Goal: Transaction & Acquisition: Purchase product/service

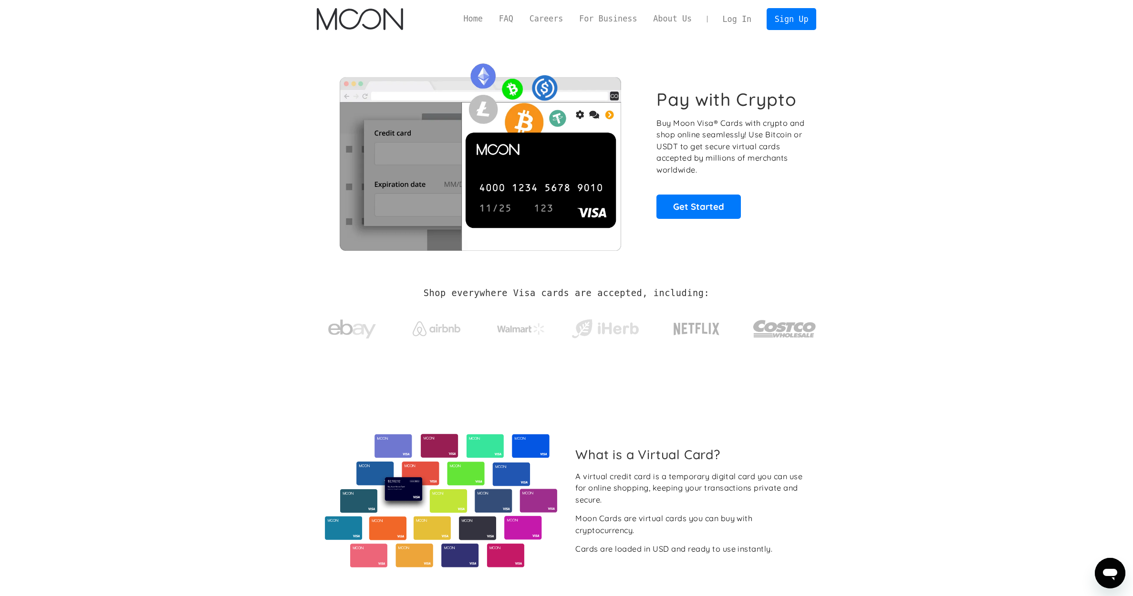
click at [499, 182] on img at bounding box center [480, 154] width 327 height 194
click at [583, 182] on img at bounding box center [480, 154] width 327 height 194
click at [881, 180] on section "Pay with Crypto Buy Moon Visa® Cards with crypto and shop online seamlessly! Us…" at bounding box center [566, 153] width 1133 height 231
drag, startPoint x: 389, startPoint y: 2, endPoint x: 156, endPoint y: 284, distance: 365.5
click at [156, 284] on section "Shop everywhere Visa cards are accepted, including:" at bounding box center [566, 319] width 1133 height 101
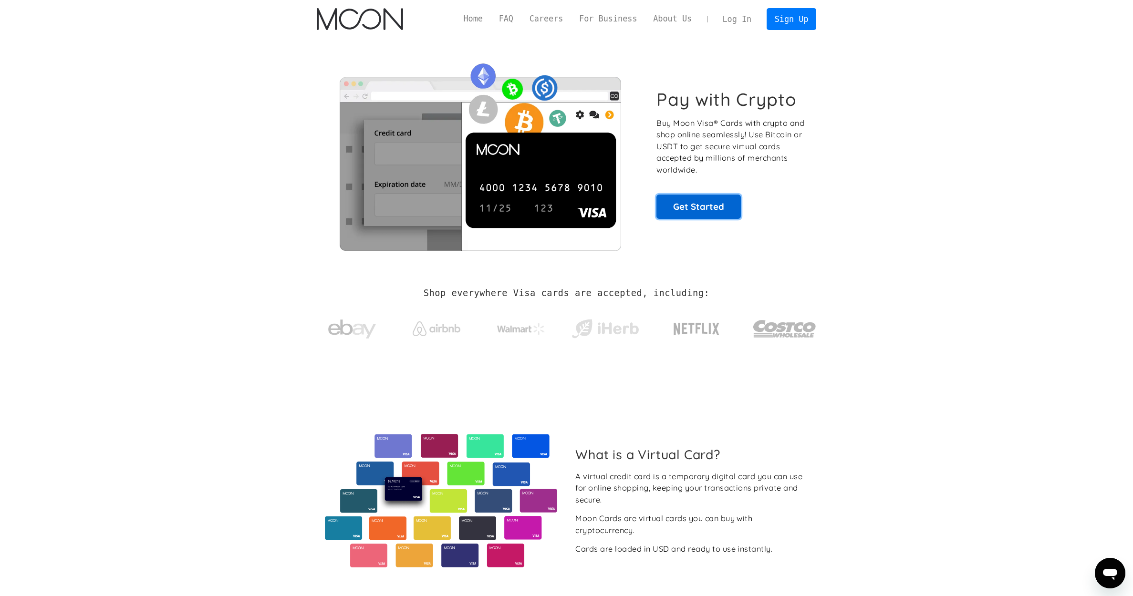
click at [694, 212] on link "Get Started" at bounding box center [698, 207] width 84 height 24
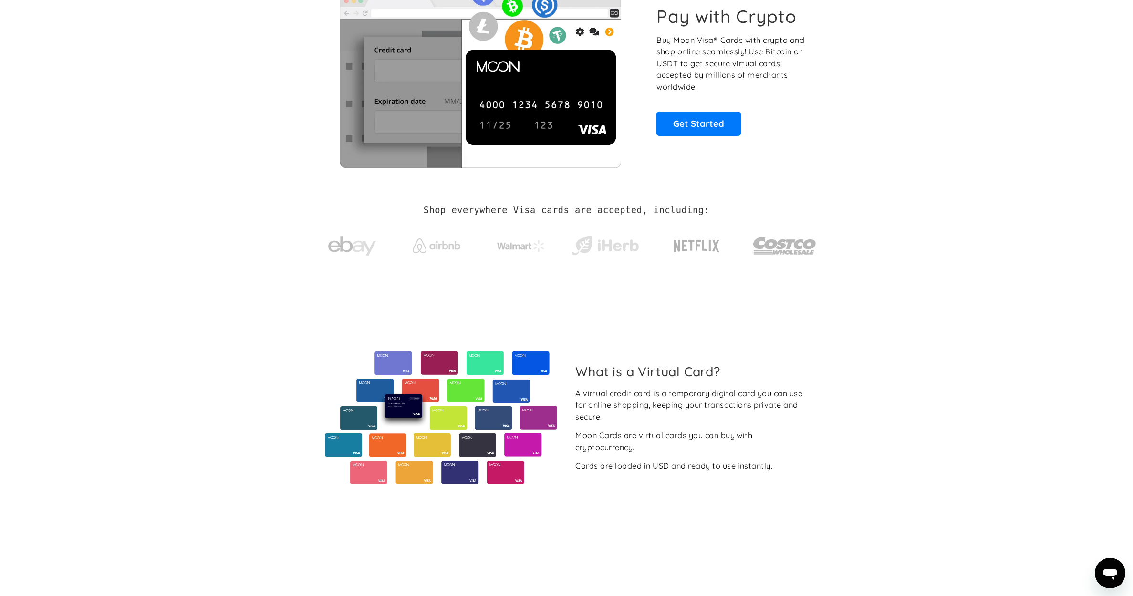
scroll to position [143, 0]
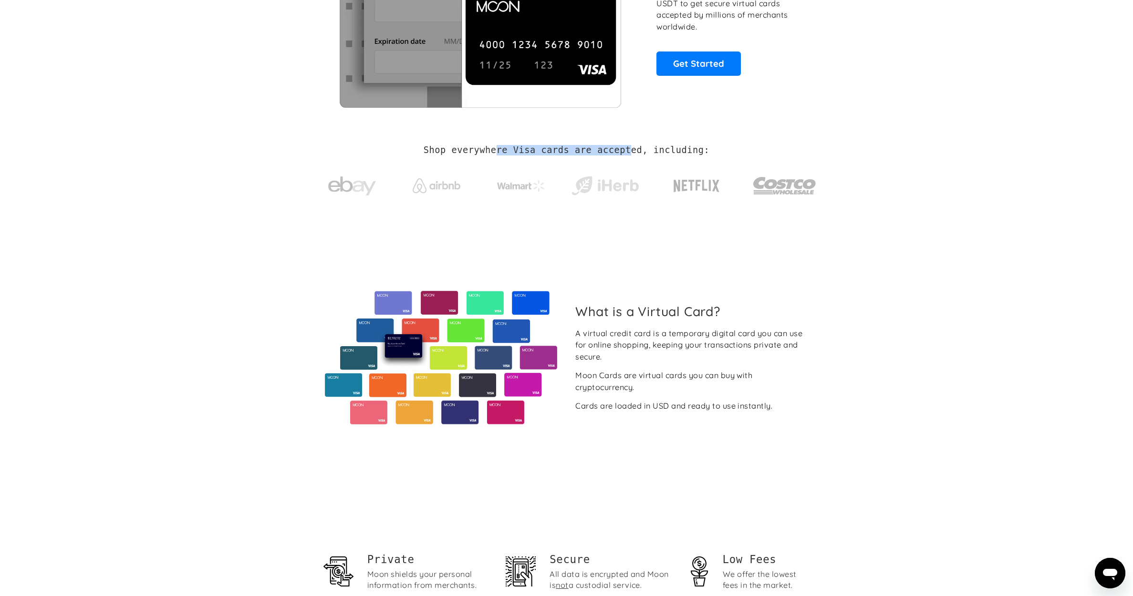
drag, startPoint x: 502, startPoint y: 149, endPoint x: 632, endPoint y: 153, distance: 130.2
click at [629, 153] on h2 "Shop everywhere Visa cards are accepted, including:" at bounding box center [566, 150] width 286 height 10
click at [651, 152] on h2 "Shop everywhere Visa cards are accepted, including:" at bounding box center [566, 150] width 286 height 10
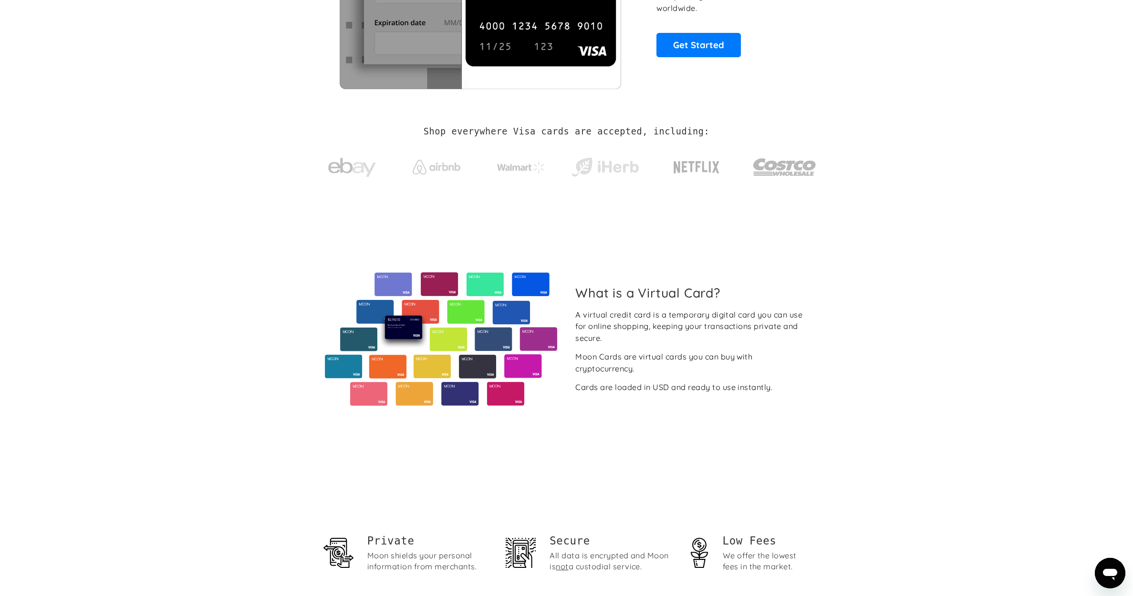
scroll to position [191, 0]
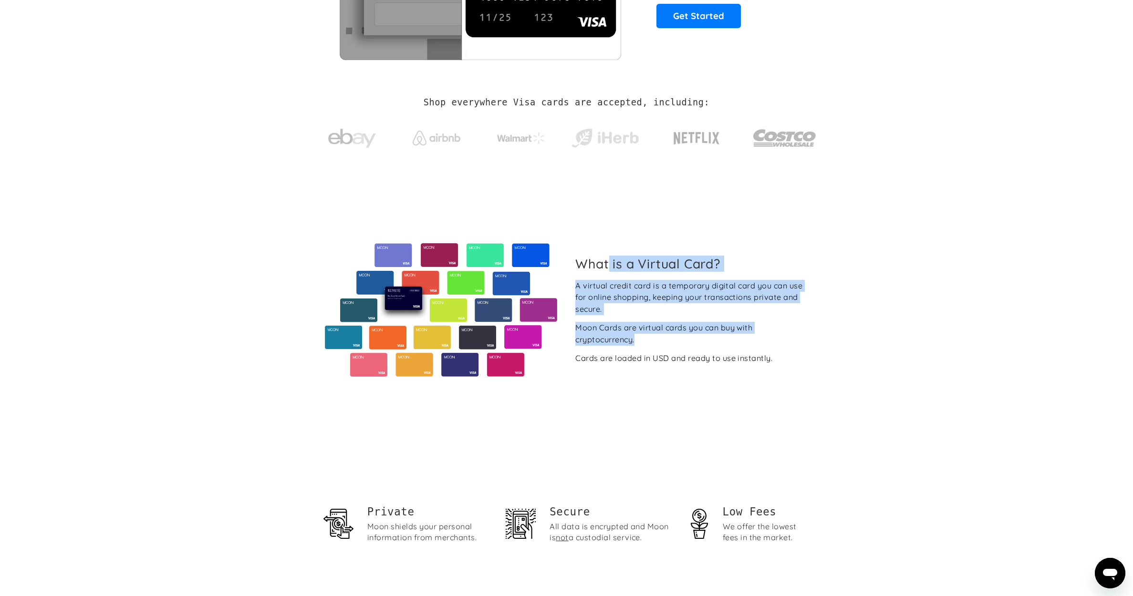
drag, startPoint x: 610, startPoint y: 269, endPoint x: 639, endPoint y: 341, distance: 77.5
click at [639, 341] on div "What is a Virtual Card? A virtual credit card is a temporary digital card you c…" at bounding box center [692, 310] width 248 height 108
click at [639, 341] on div "Moon Cards are virtual cards you can buy with cryptocurrency." at bounding box center [691, 333] width 233 height 23
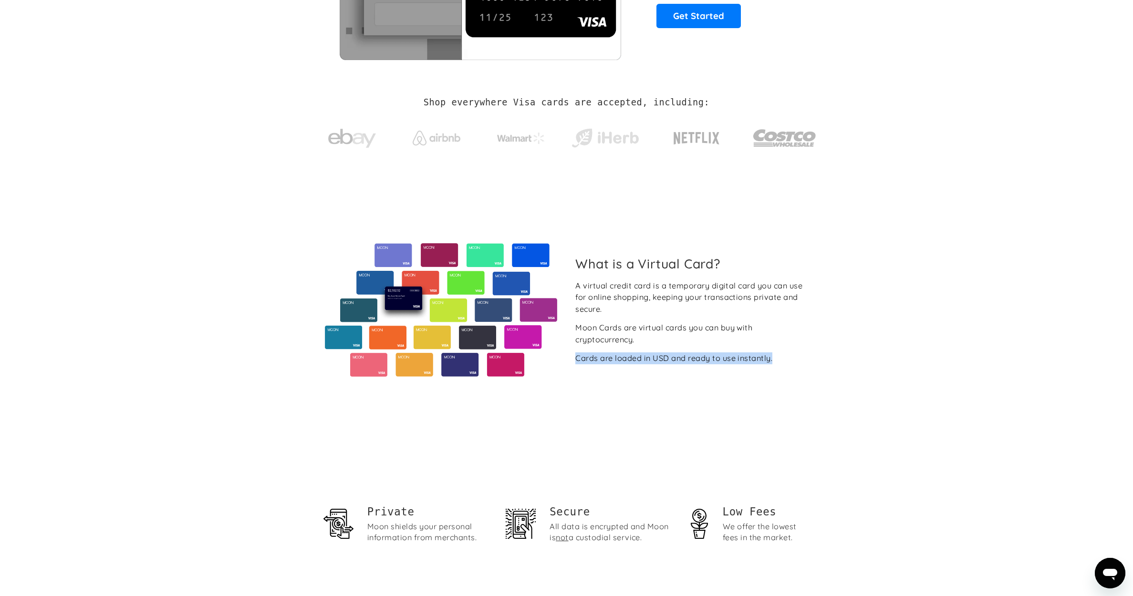
drag, startPoint x: 576, startPoint y: 358, endPoint x: 781, endPoint y: 357, distance: 205.1
click at [781, 357] on div "A virtual credit card is a temporary digital card you can use for online shoppi…" at bounding box center [691, 322] width 233 height 84
click at [777, 357] on div "A virtual credit card is a temporary digital card you can use for online shoppi…" at bounding box center [691, 322] width 233 height 84
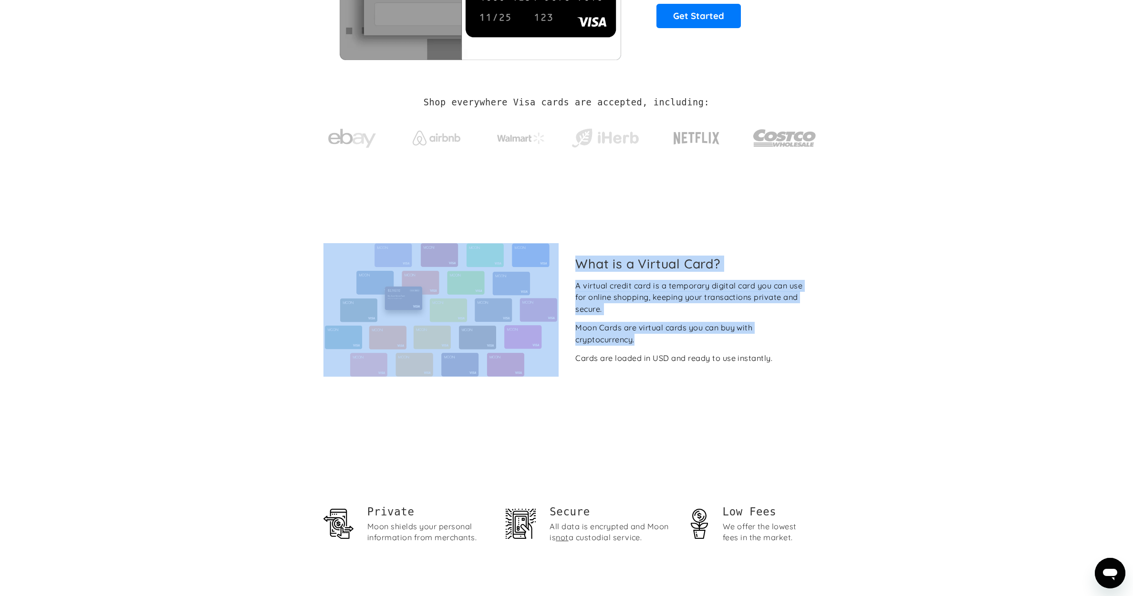
drag, startPoint x: 592, startPoint y: 287, endPoint x: 677, endPoint y: 346, distance: 104.1
click at [677, 346] on div "What is a Virtual Card? A virtual credit card is a temporary digital card you c…" at bounding box center [567, 310] width 500 height 134
click at [677, 346] on div "A virtual credit card is a temporary digital card you can use for online shoppi…" at bounding box center [691, 322] width 233 height 84
click at [558, 318] on div at bounding box center [441, 310] width 248 height 134
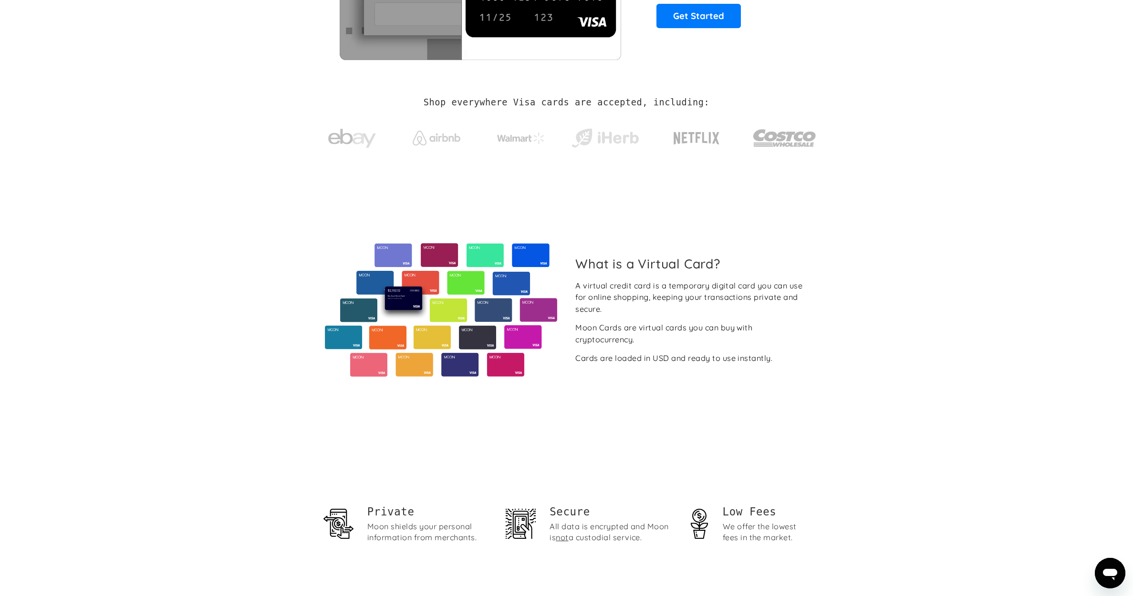
click at [636, 311] on div "A virtual credit card is a temporary digital card you can use for online shoppi…" at bounding box center [691, 297] width 233 height 35
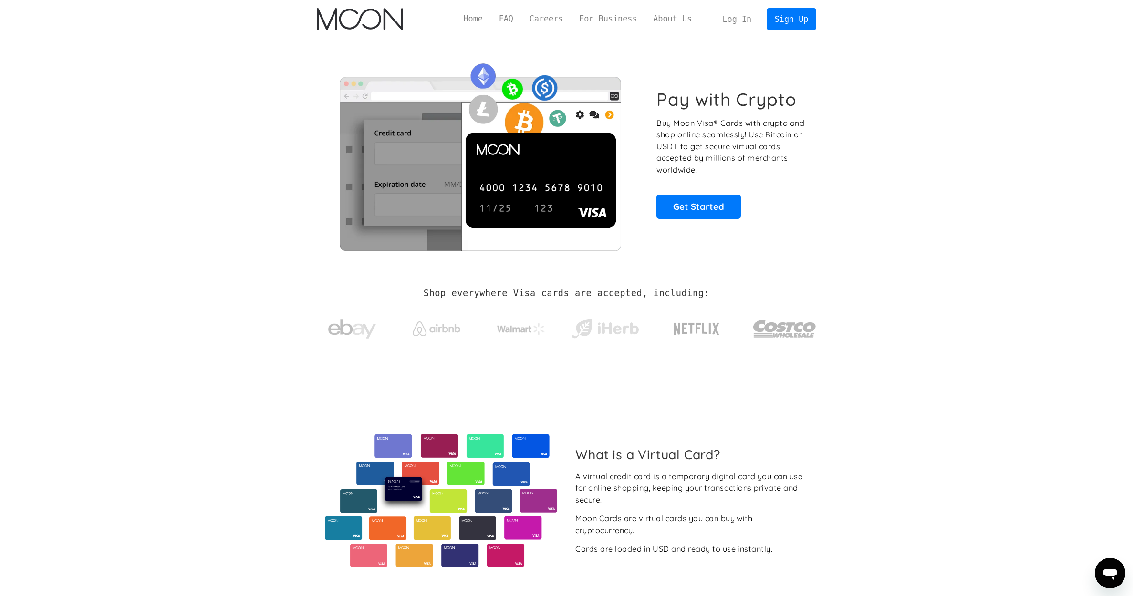
click at [485, 20] on link "Home" at bounding box center [472, 19] width 35 height 12
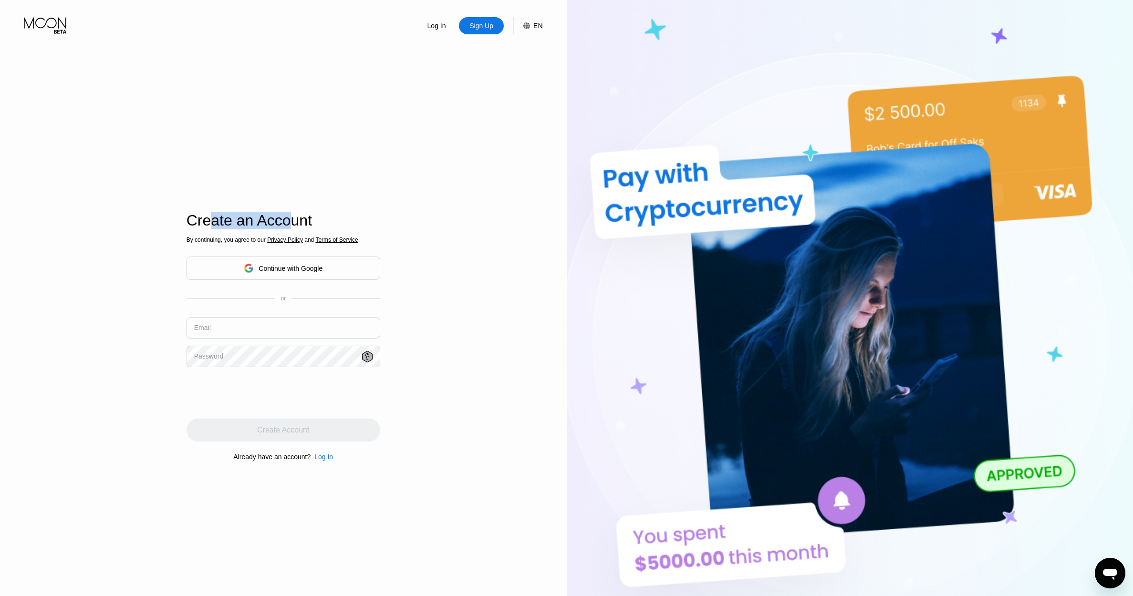
drag, startPoint x: 212, startPoint y: 221, endPoint x: 286, endPoint y: 221, distance: 73.9
click at [286, 221] on div "Create an Account" at bounding box center [283, 221] width 194 height 18
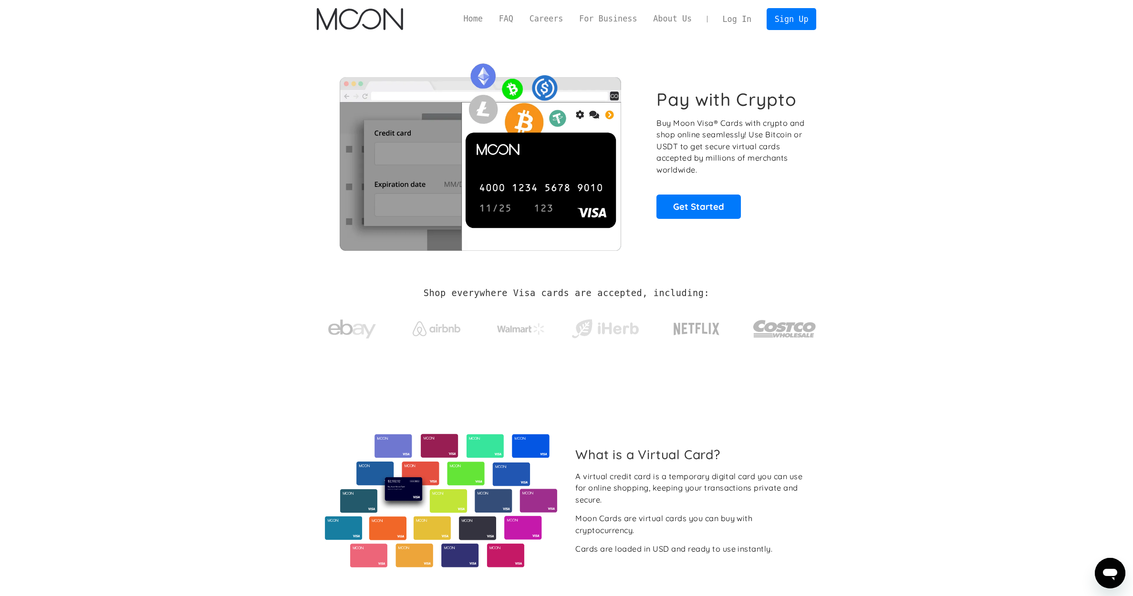
click at [522, 194] on img at bounding box center [480, 154] width 327 height 194
click at [536, 190] on img at bounding box center [480, 154] width 327 height 194
click at [402, 190] on img at bounding box center [480, 154] width 327 height 194
click at [525, 161] on img at bounding box center [480, 154] width 327 height 194
